Goal: Task Accomplishment & Management: Manage account settings

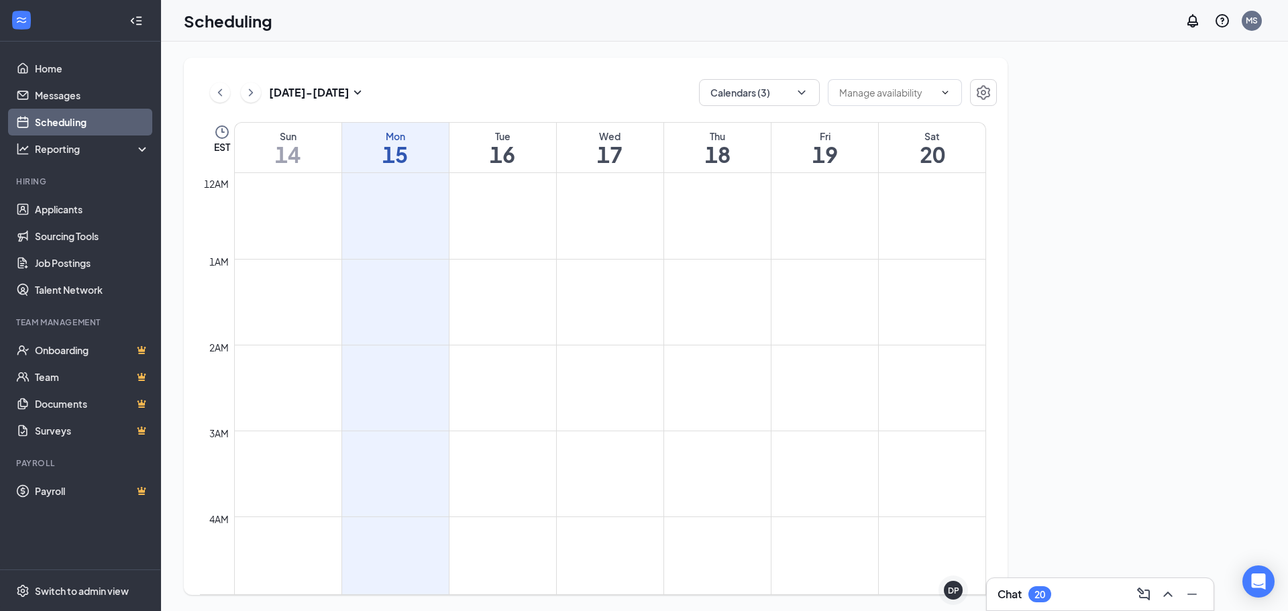
scroll to position [659, 0]
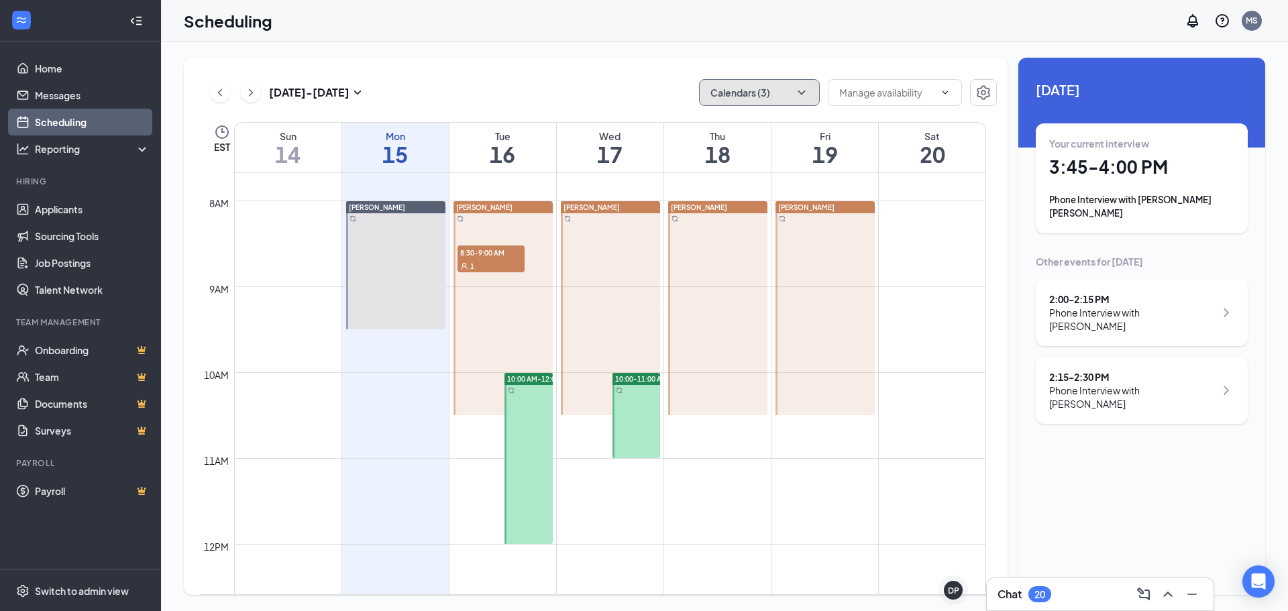
click at [737, 90] on button "Calendars (3)" at bounding box center [759, 92] width 121 height 27
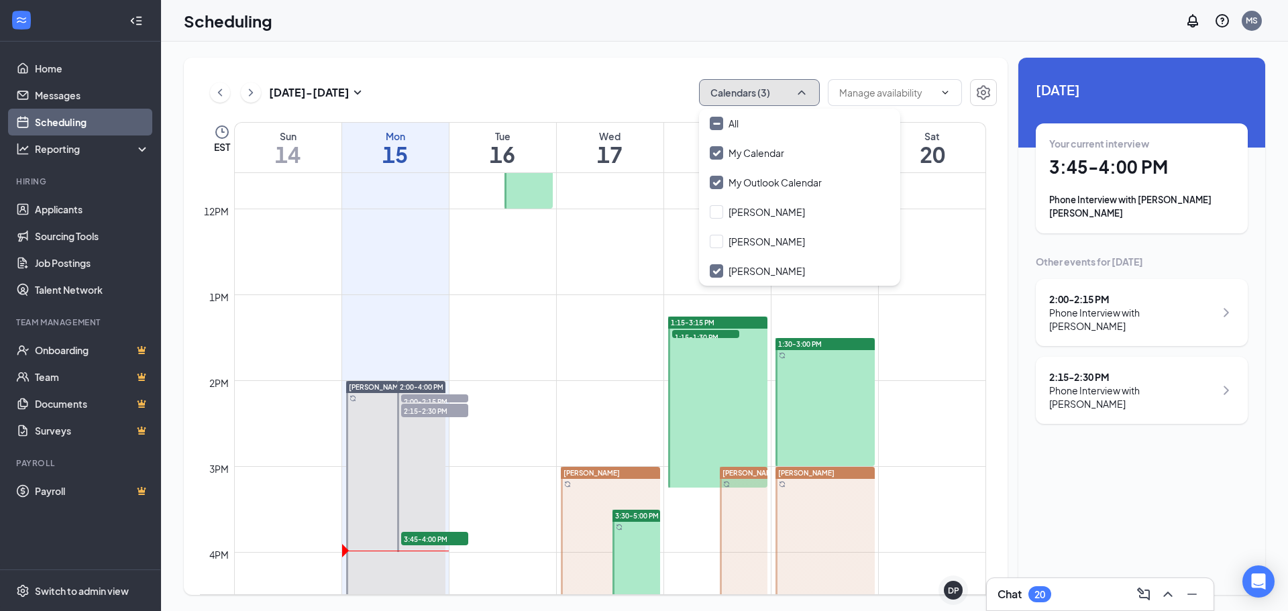
scroll to position [1129, 0]
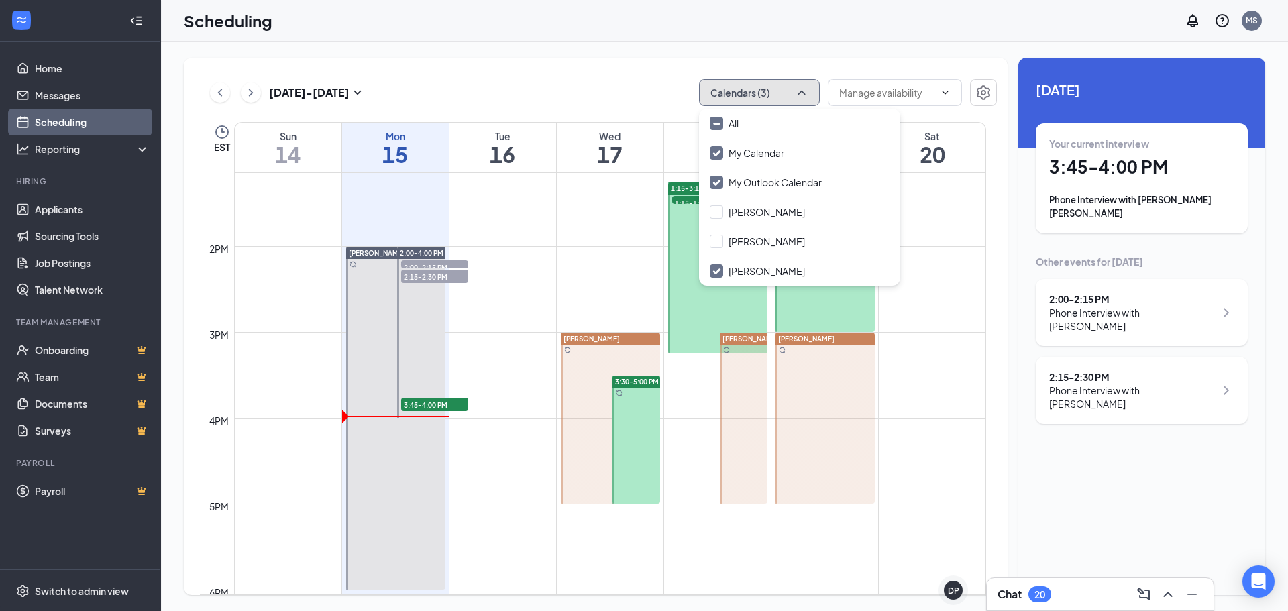
click at [582, 472] on div at bounding box center [610, 418] width 99 height 171
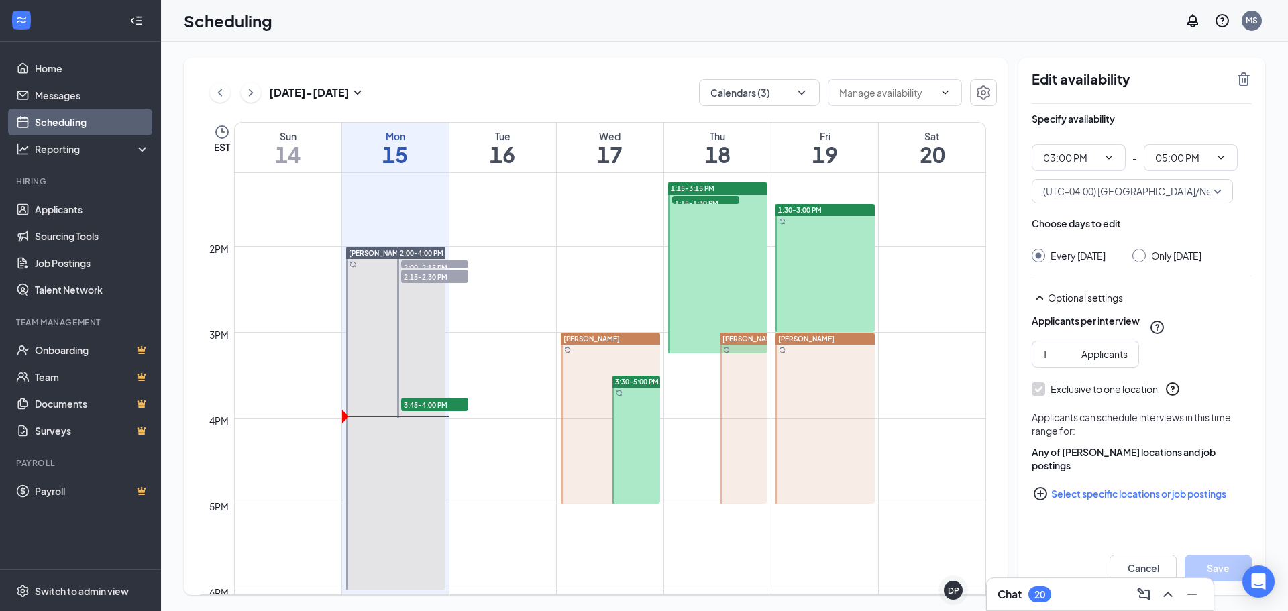
click at [1161, 262] on div "Only [DATE]" at bounding box center [1176, 255] width 50 height 13
click at [1142, 258] on input "Only [DATE]" at bounding box center [1136, 253] width 9 height 9
radio input "true"
radio input "false"
click at [1248, 82] on icon "TrashOutline" at bounding box center [1244, 78] width 12 height 13
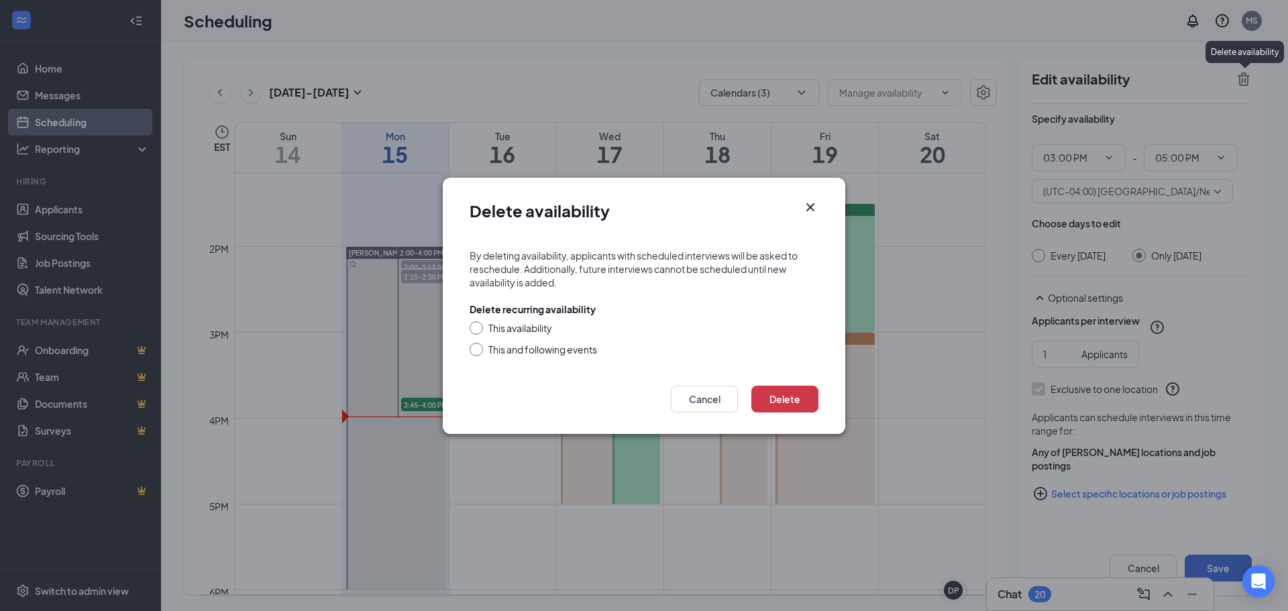
click at [506, 321] on div "This availability" at bounding box center [520, 327] width 64 height 13
click at [479, 321] on input "This availability" at bounding box center [474, 325] width 9 height 9
radio input "true"
click at [802, 406] on button "Delete" at bounding box center [784, 399] width 67 height 27
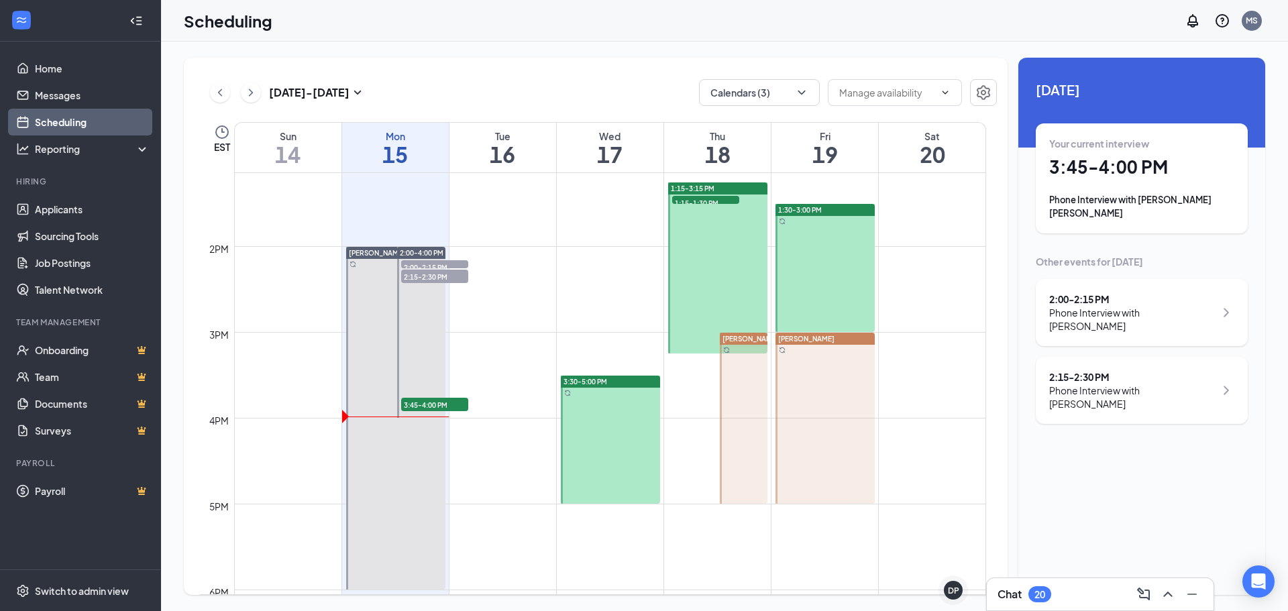
click at [751, 400] on div at bounding box center [744, 418] width 48 height 171
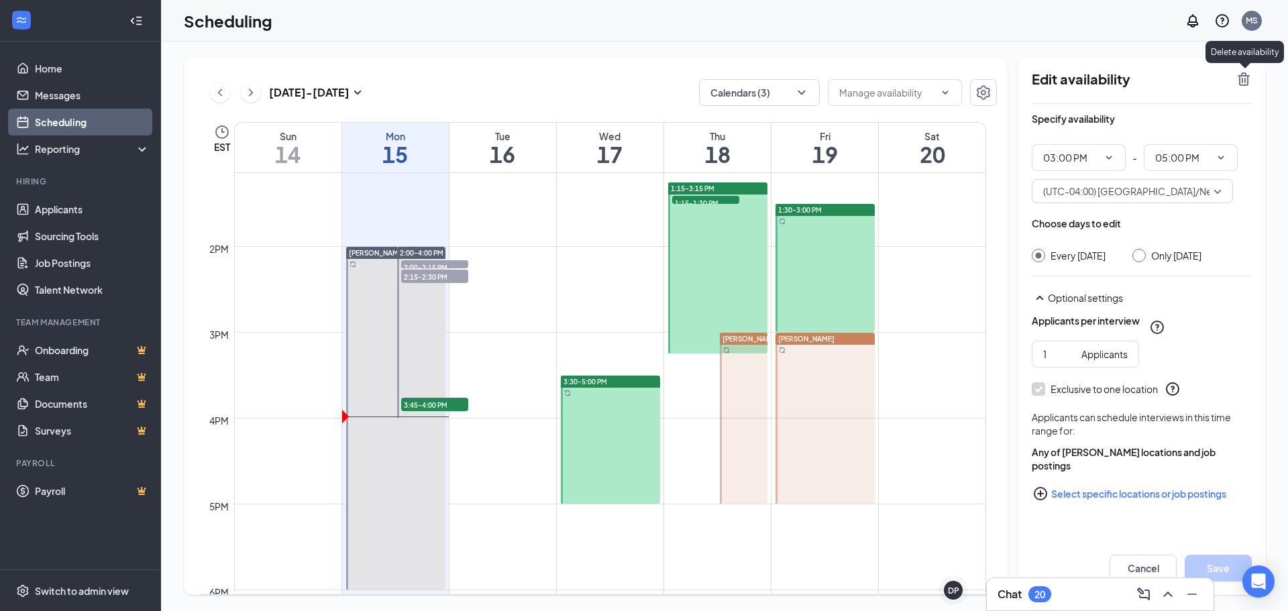
click at [1250, 72] on icon "TrashOutline" at bounding box center [1244, 79] width 16 height 16
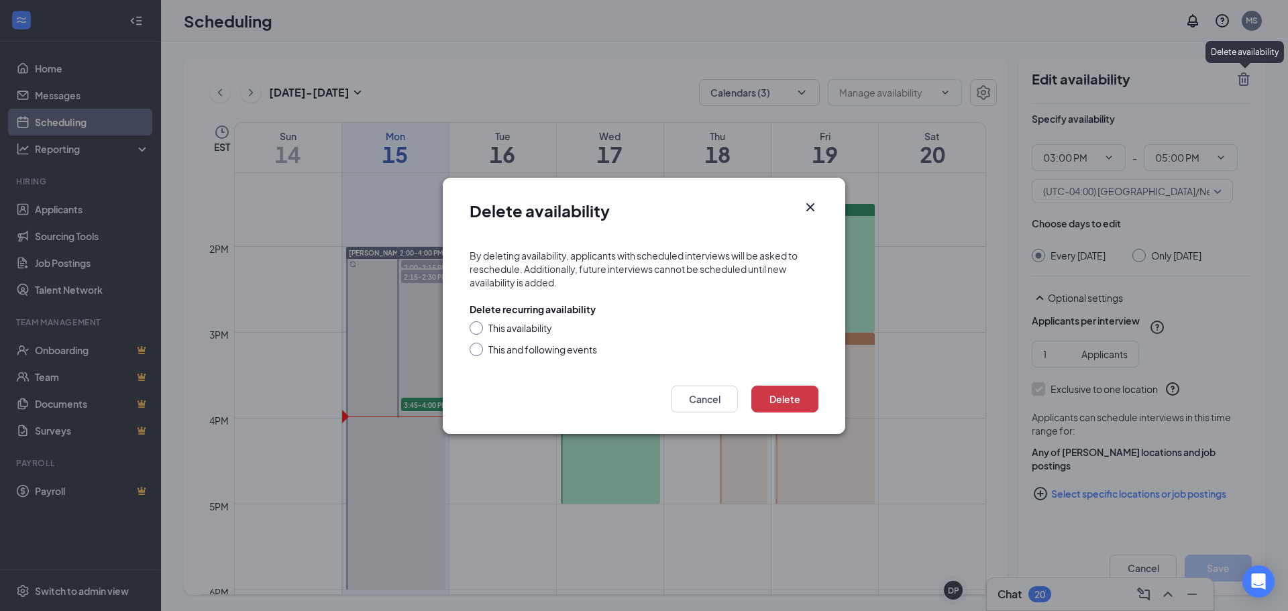
click at [535, 331] on div "This availability" at bounding box center [520, 327] width 64 height 13
click at [479, 331] on input "This availability" at bounding box center [474, 325] width 9 height 9
radio input "true"
click at [763, 400] on button "Delete" at bounding box center [784, 399] width 67 height 27
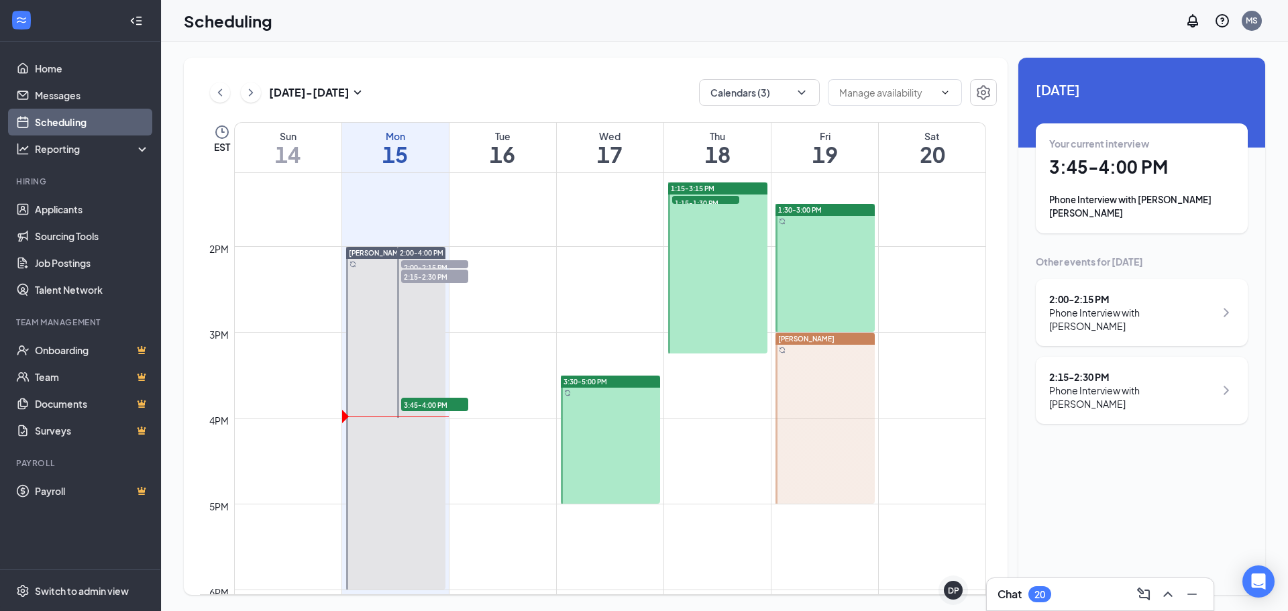
click at [802, 391] on div at bounding box center [824, 418] width 99 height 171
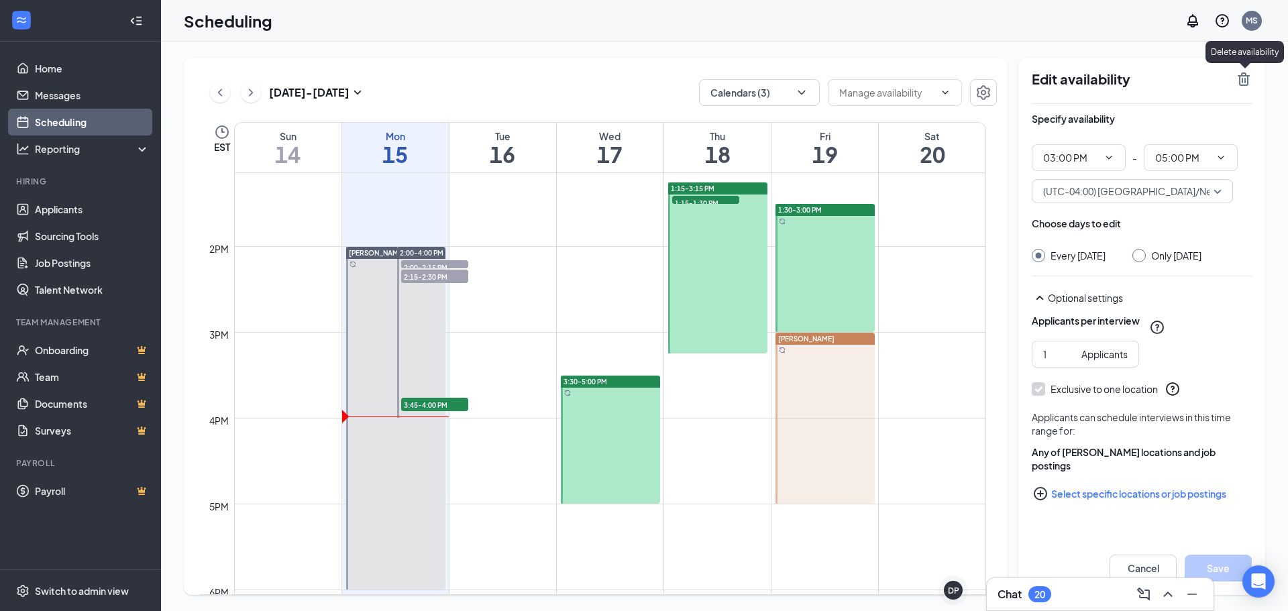
click at [1244, 78] on icon "TrashOutline" at bounding box center [1244, 79] width 16 height 16
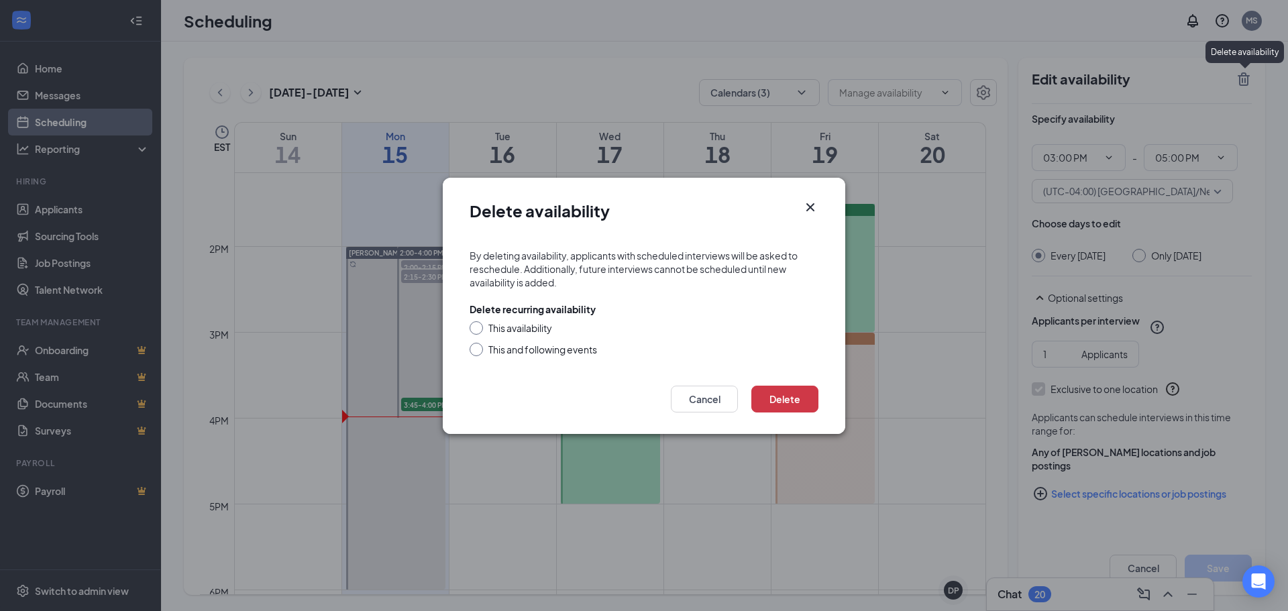
click at [539, 333] on div "This availability" at bounding box center [520, 327] width 64 height 13
click at [479, 331] on input "This availability" at bounding box center [474, 325] width 9 height 9
radio input "true"
click at [794, 386] on button "Delete" at bounding box center [784, 399] width 67 height 27
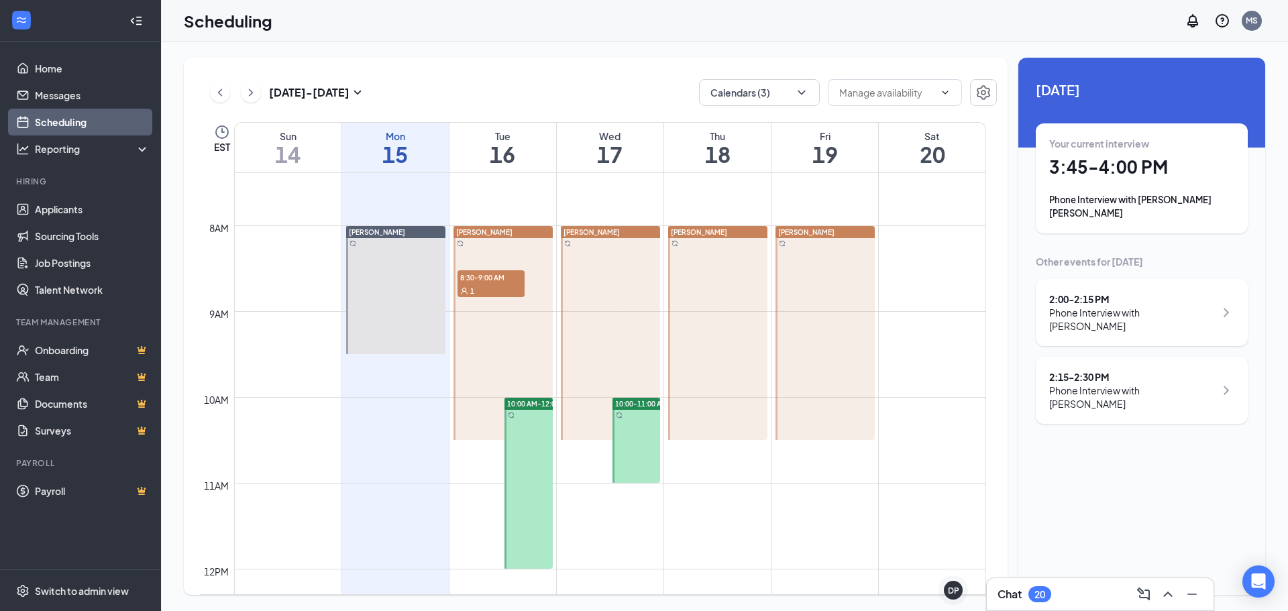
scroll to position [458, 0]
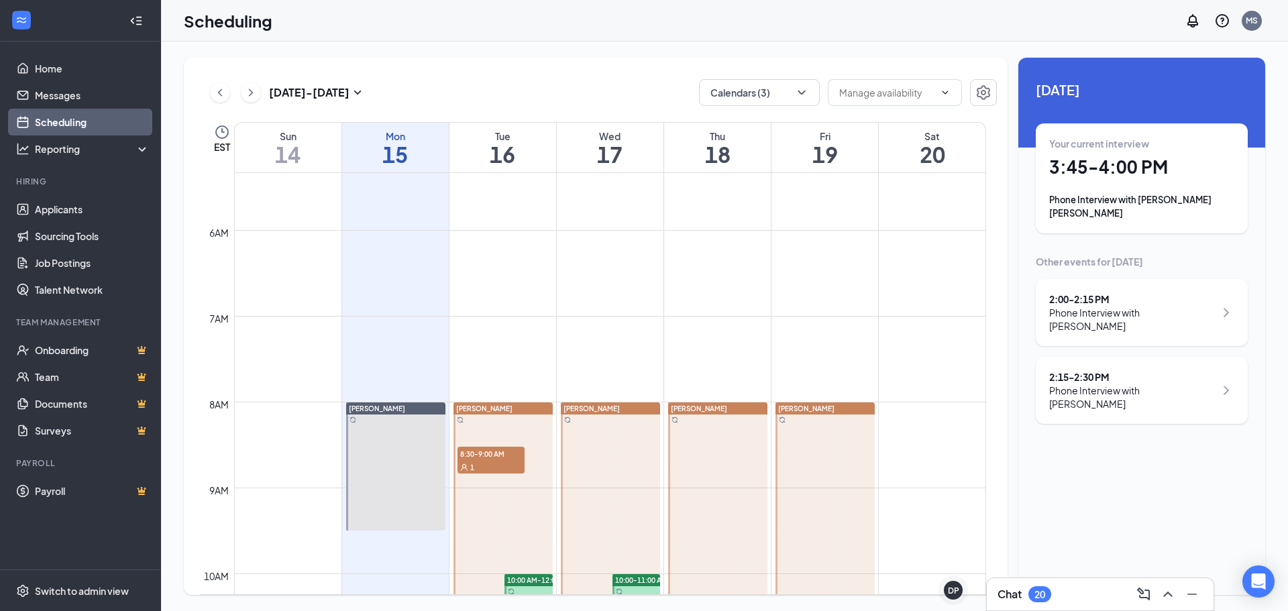
click at [709, 442] on div at bounding box center [717, 509] width 99 height 214
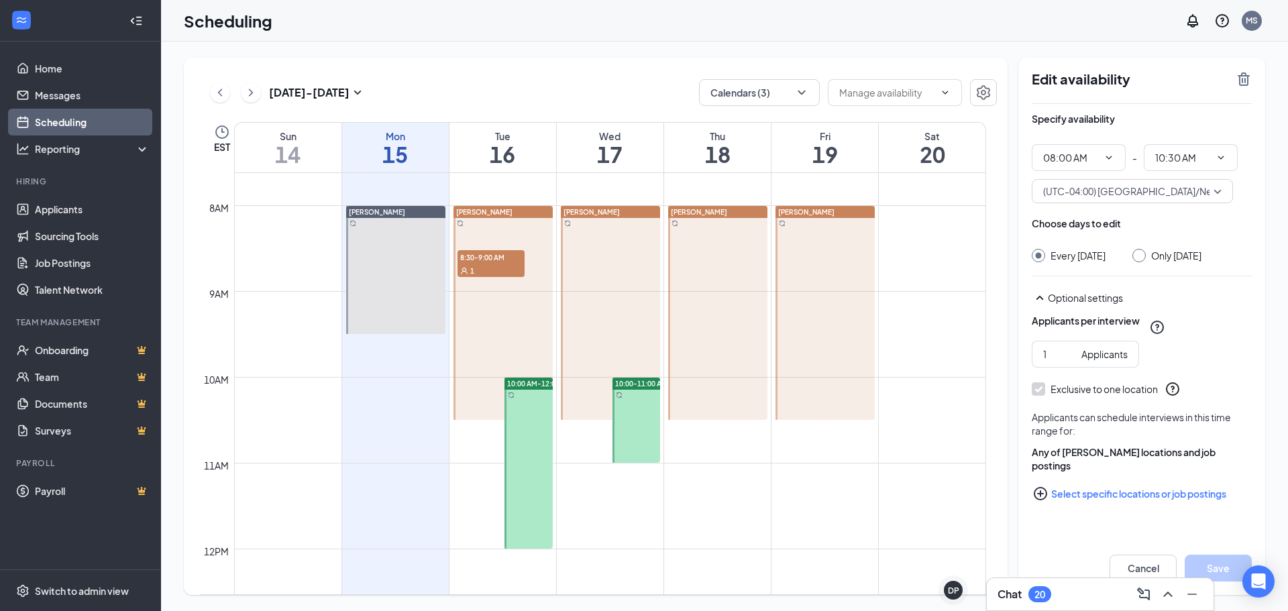
scroll to position [659, 0]
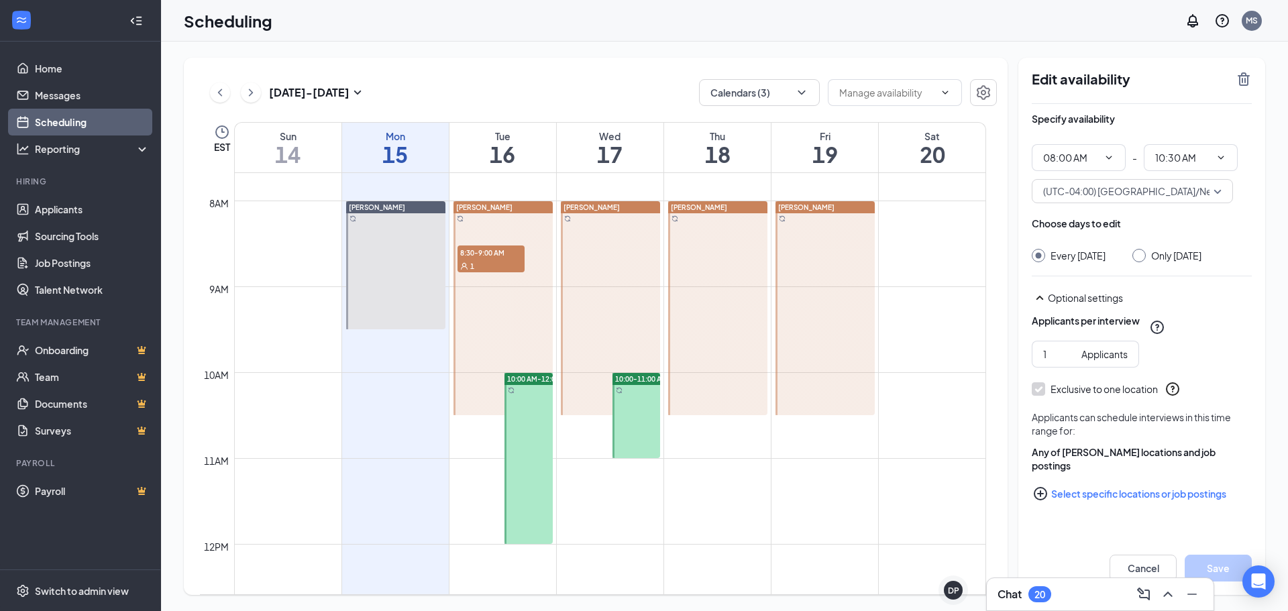
click at [603, 285] on div at bounding box center [610, 308] width 99 height 214
click at [701, 276] on div at bounding box center [717, 308] width 99 height 214
click at [1243, 76] on icon "TrashOutline" at bounding box center [1244, 78] width 12 height 13
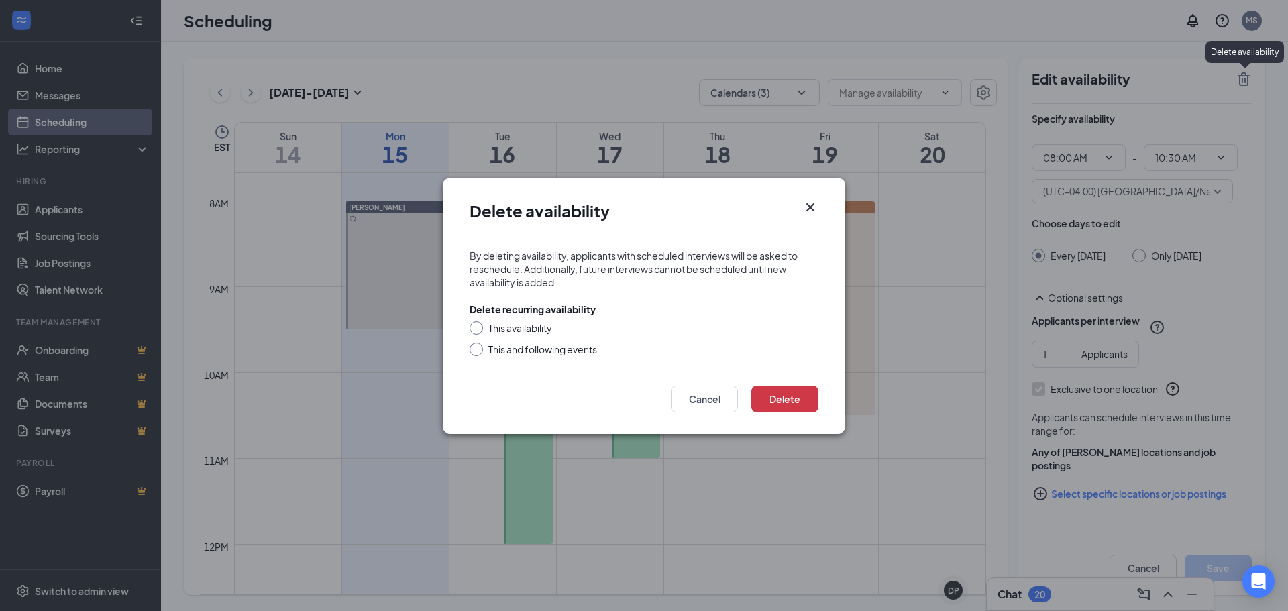
click at [536, 330] on div "This availability" at bounding box center [520, 327] width 64 height 13
click at [479, 330] on input "This availability" at bounding box center [474, 325] width 9 height 9
radio input "true"
click at [800, 394] on button "Delete" at bounding box center [784, 399] width 67 height 27
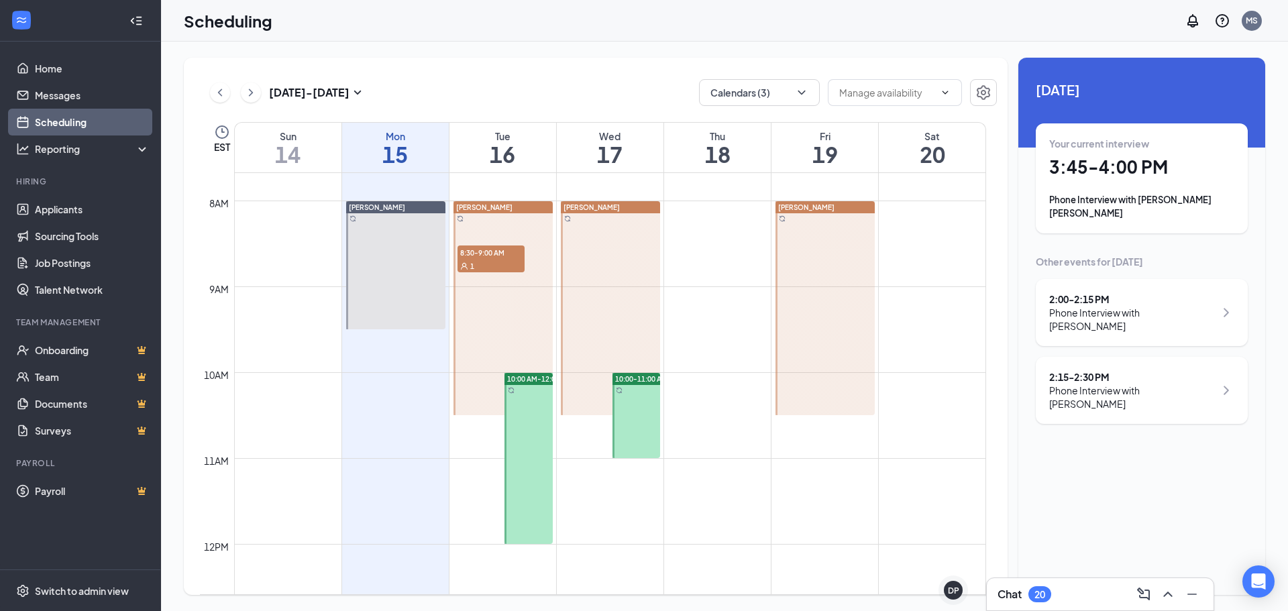
click at [846, 307] on div at bounding box center [824, 308] width 99 height 214
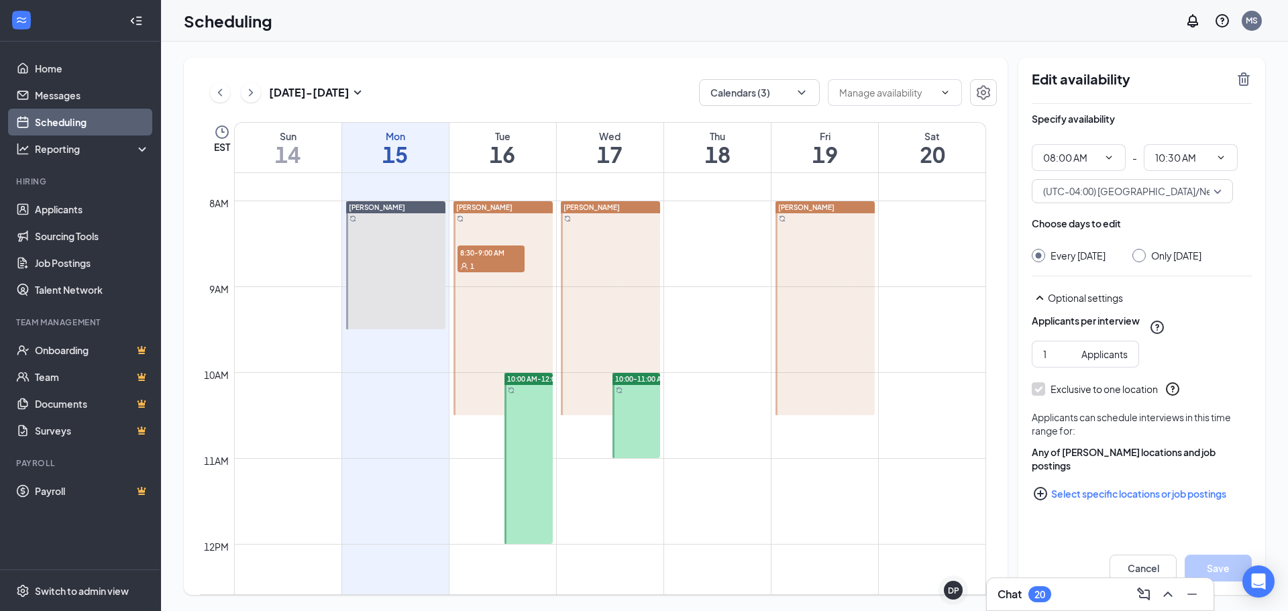
click at [1239, 70] on div "Edit availability Specify availability 08:00 AM - 10:30 AM (UTC-04:00) [GEOGRAP…" at bounding box center [1141, 326] width 247 height 537
click at [1242, 78] on icon "TrashOutline" at bounding box center [1244, 78] width 12 height 13
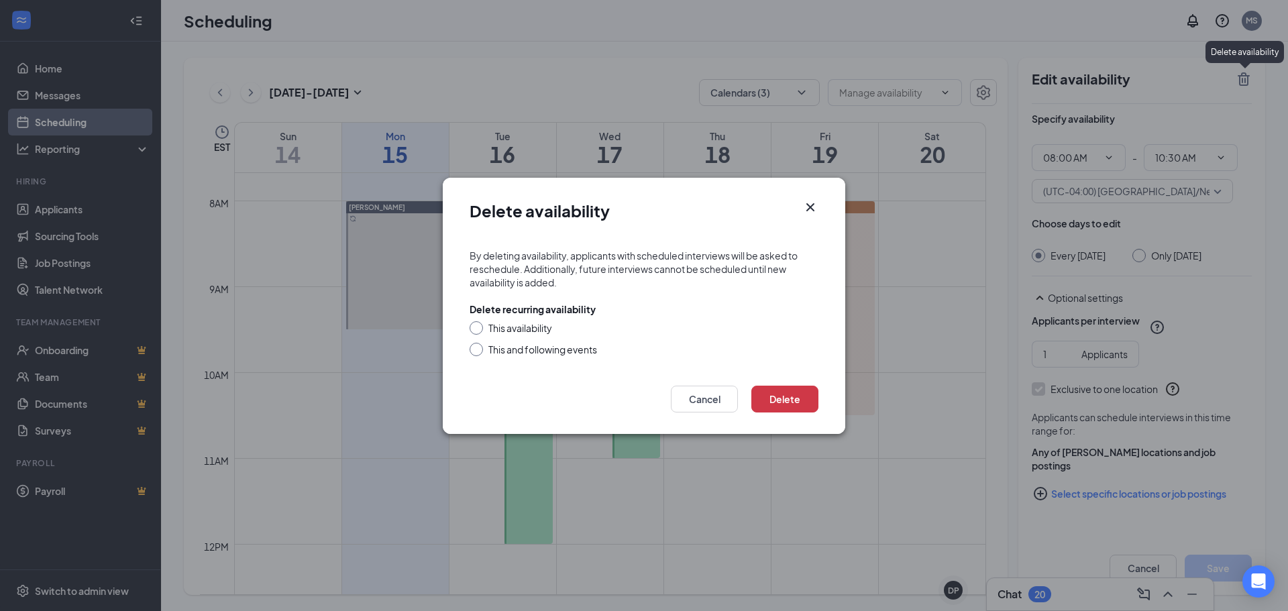
click at [541, 327] on div "This availability" at bounding box center [520, 327] width 64 height 13
click at [479, 327] on input "This availability" at bounding box center [474, 325] width 9 height 9
radio input "true"
click at [765, 403] on button "Delete" at bounding box center [784, 399] width 67 height 27
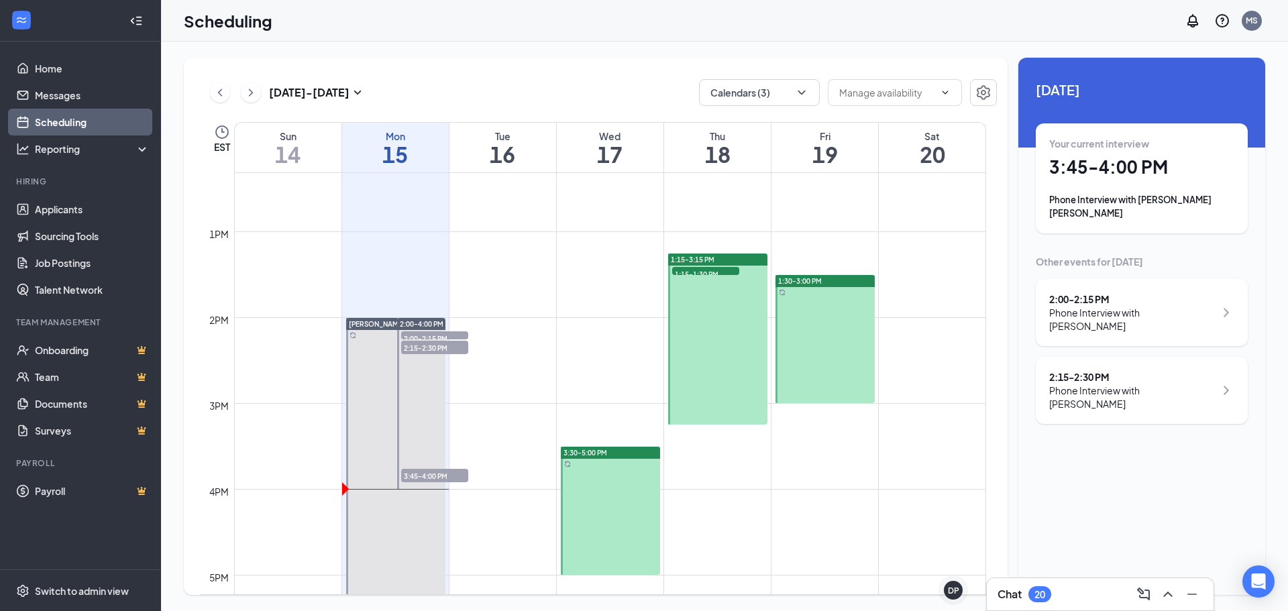
scroll to position [1062, 0]
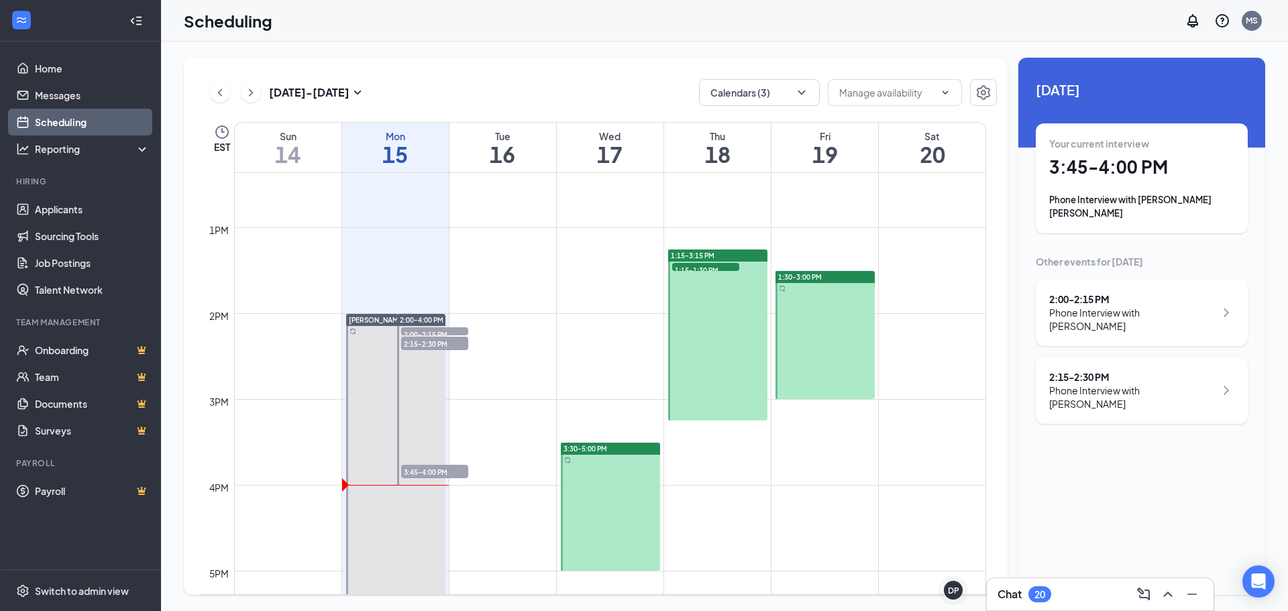
click at [720, 264] on span "1:15-1:30 PM" at bounding box center [705, 269] width 67 height 13
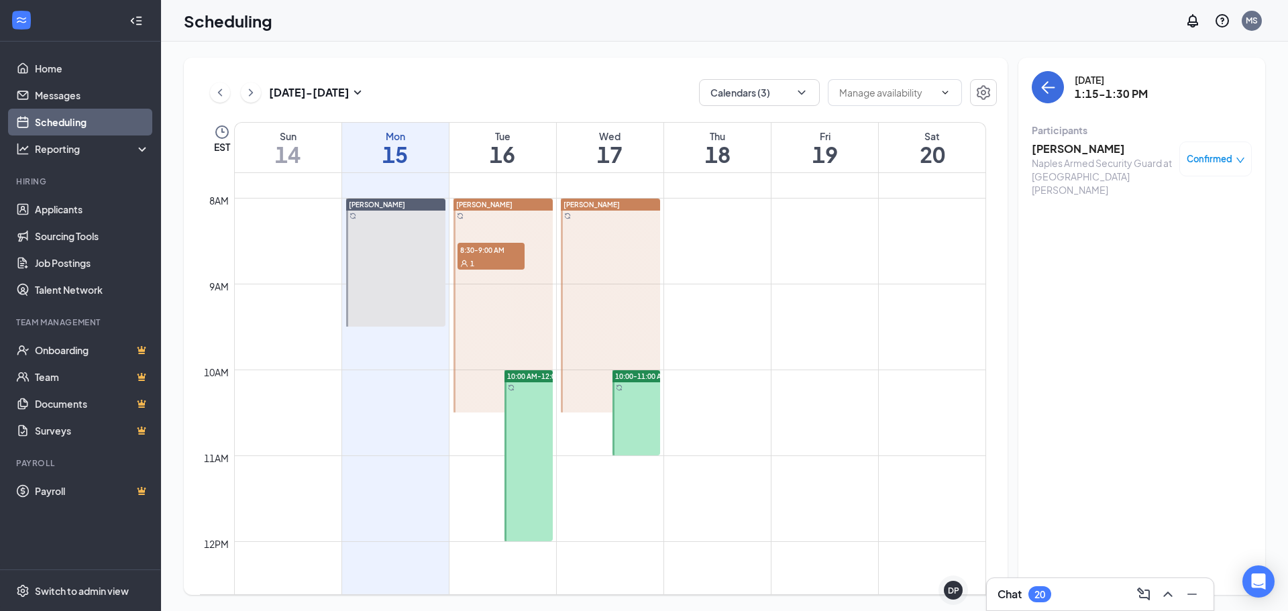
scroll to position [659, 0]
click at [491, 249] on span "8:30-9:00 AM" at bounding box center [490, 252] width 67 height 13
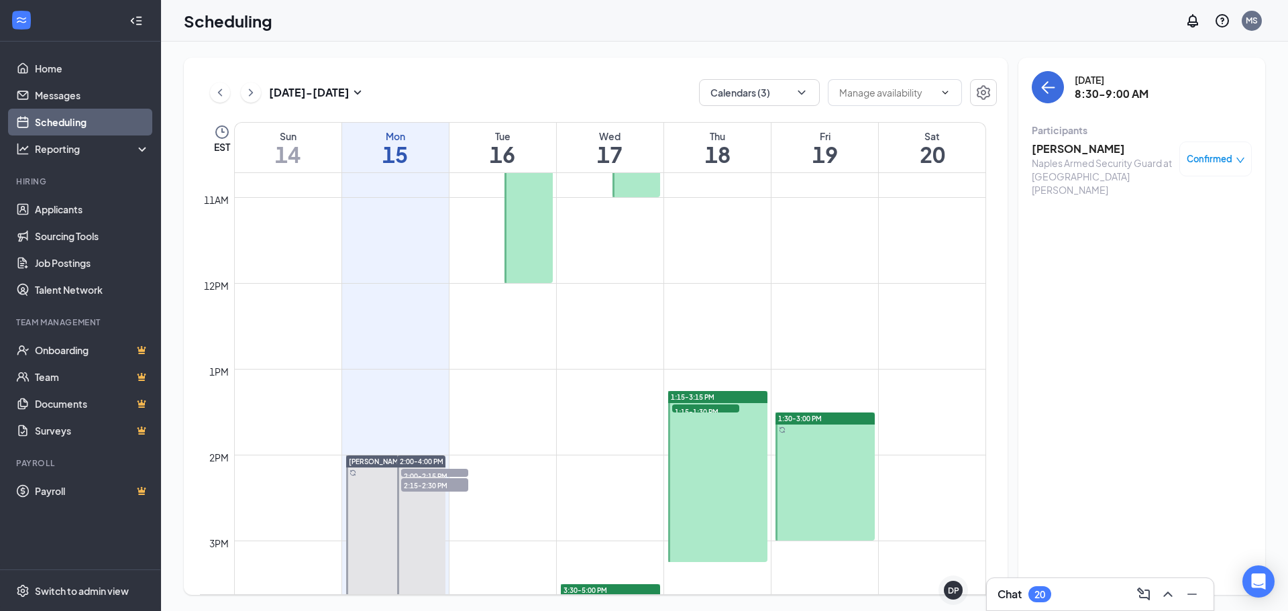
scroll to position [995, 0]
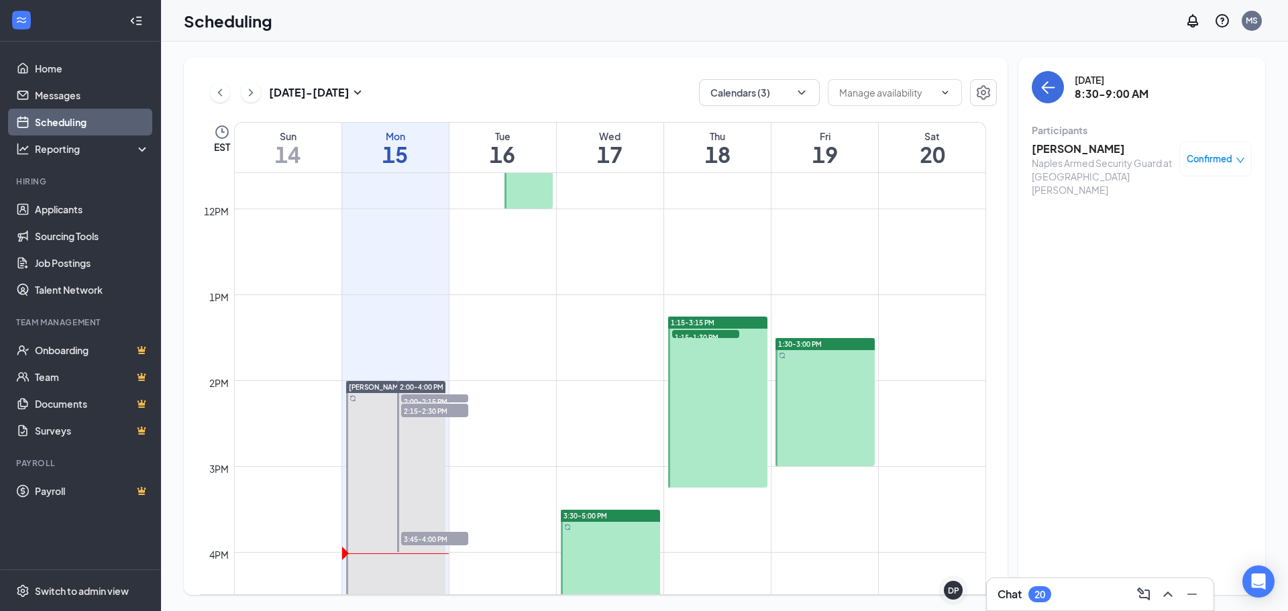
click at [444, 539] on span "3:45-4:00 PM" at bounding box center [434, 538] width 67 height 13
click at [1070, 146] on h3 "[PERSON_NAME] [PERSON_NAME]" at bounding box center [1102, 157] width 141 height 30
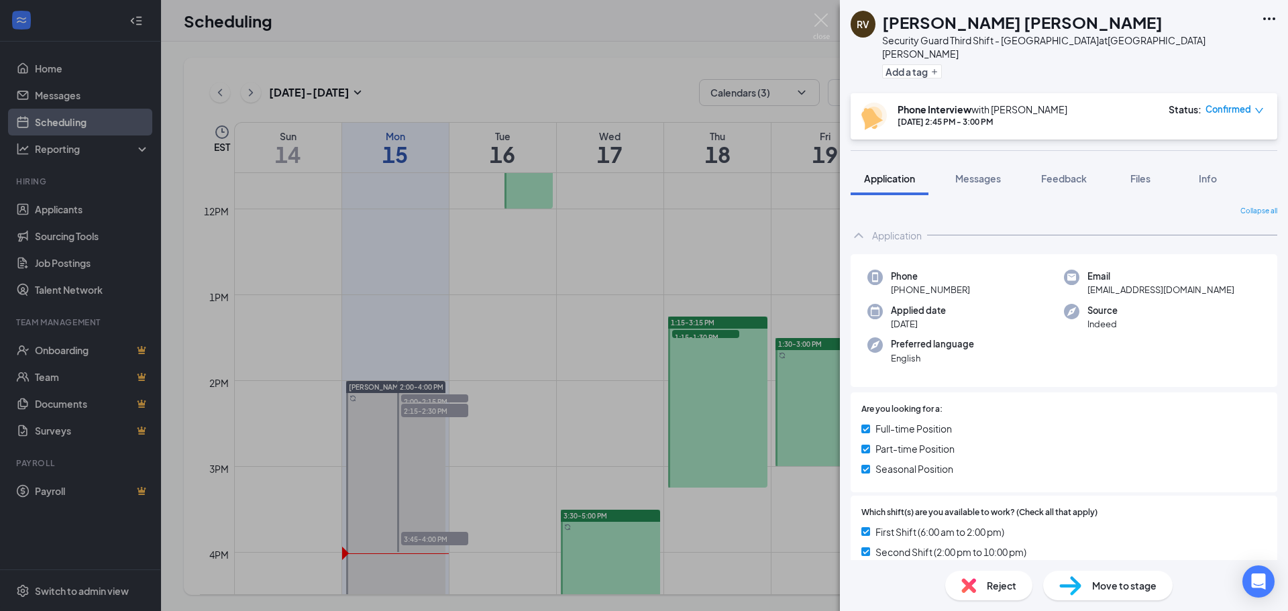
click at [1224, 103] on span "Confirmed" at bounding box center [1228, 109] width 46 height 13
drag, startPoint x: 1134, startPoint y: 66, endPoint x: 1127, endPoint y: 91, distance: 26.5
click at [1134, 65] on div "[PERSON_NAME] [PERSON_NAME] Security Guard Third Shift - [GEOGRAPHIC_DATA] at […" at bounding box center [1064, 46] width 448 height 93
click at [1092, 590] on span "Move to stage" at bounding box center [1124, 585] width 64 height 15
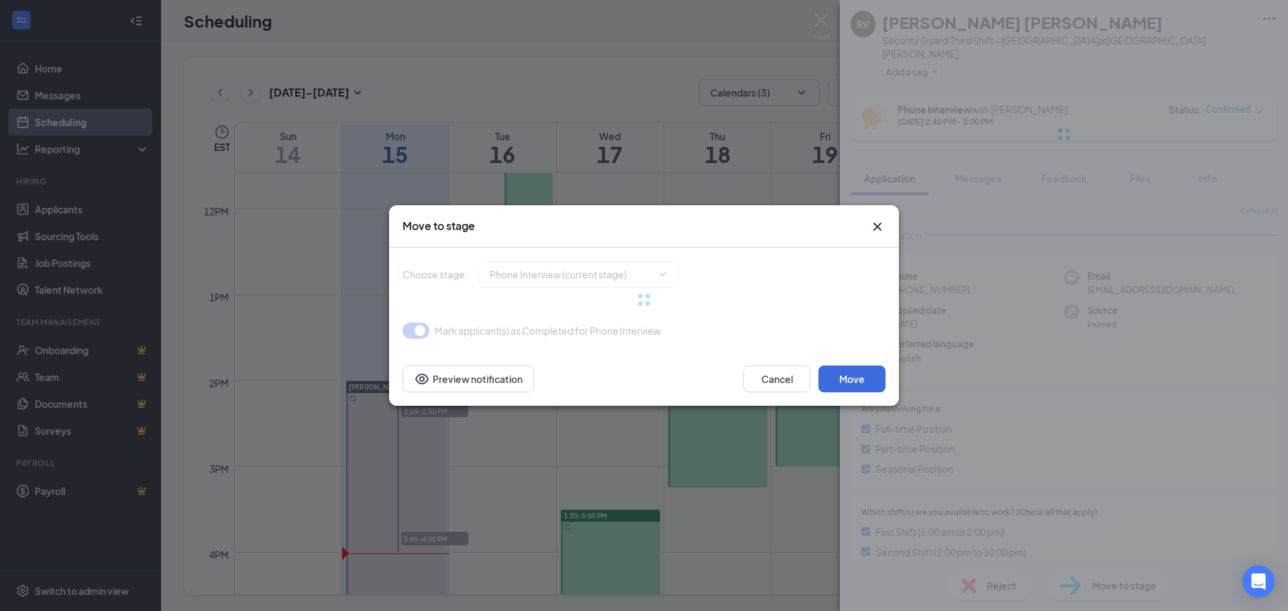
type input "Zoom Interview (next stage)"
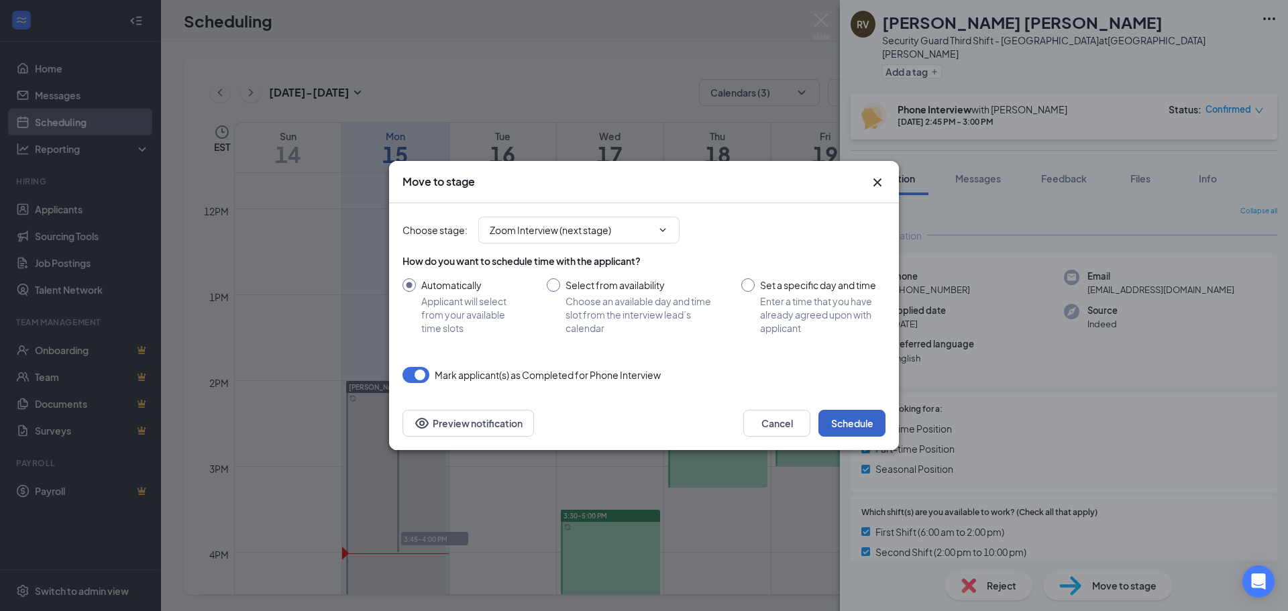
click at [871, 419] on button "Schedule" at bounding box center [851, 423] width 67 height 27
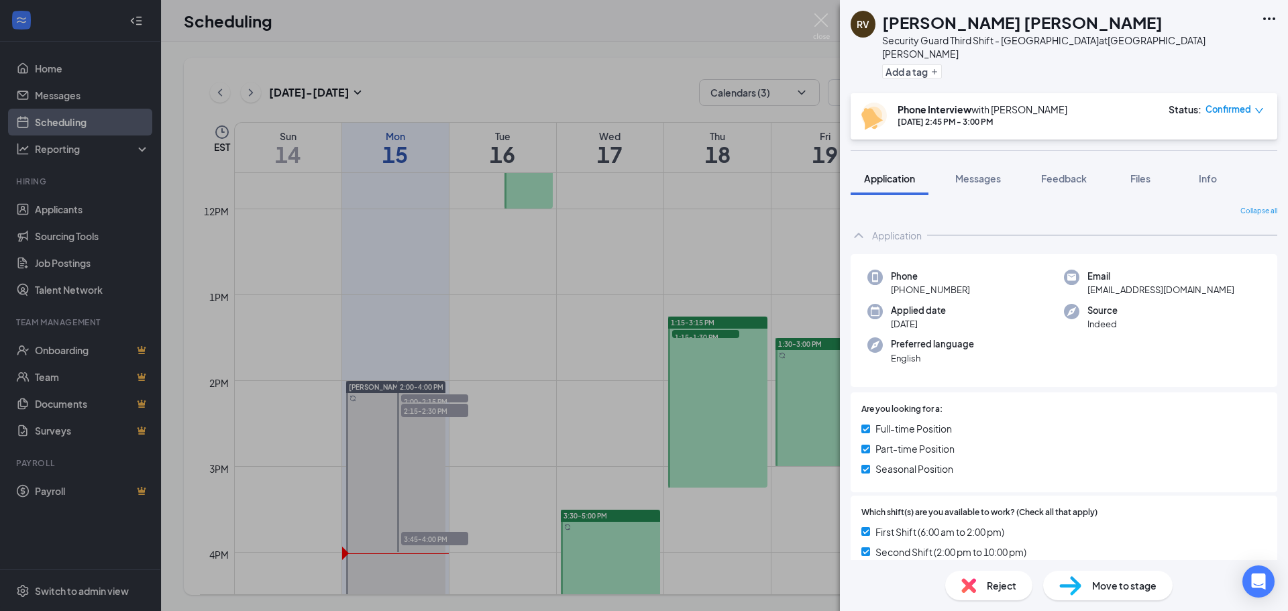
click at [600, 246] on div "[PERSON_NAME] [PERSON_NAME] Security Guard Third Shift - [GEOGRAPHIC_DATA] at […" at bounding box center [644, 305] width 1288 height 611
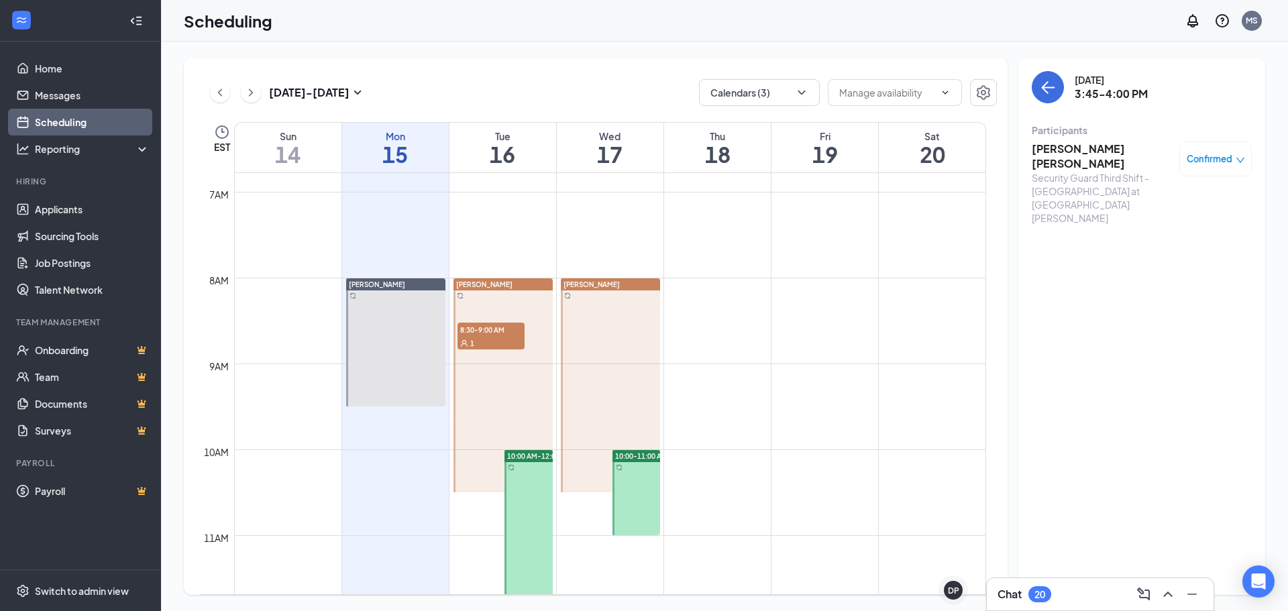
scroll to position [458, 0]
